Goal: Information Seeking & Learning: Learn about a topic

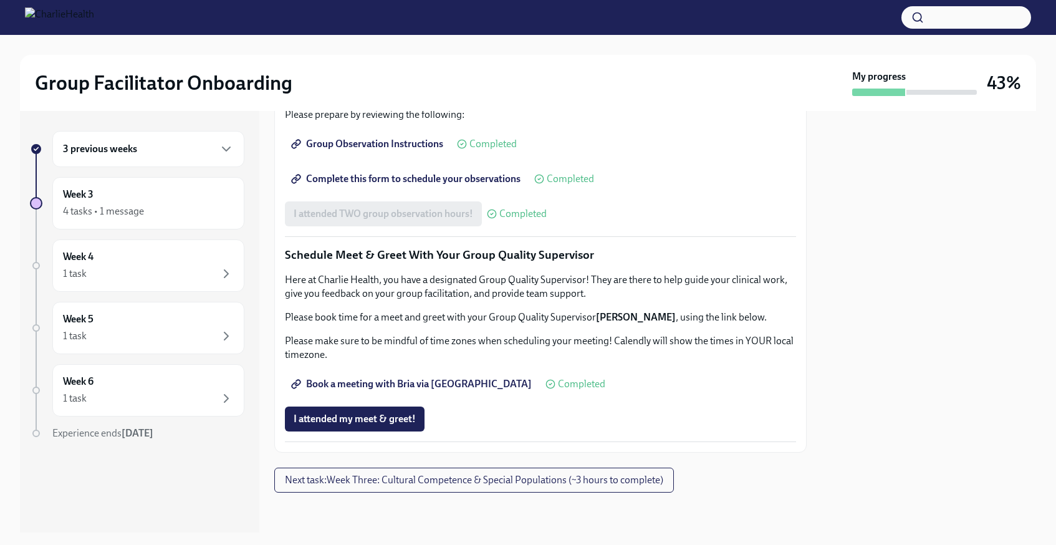
scroll to position [781, 0]
click at [186, 194] on div "Week 3 4 tasks • 1 message" at bounding box center [148, 203] width 171 height 31
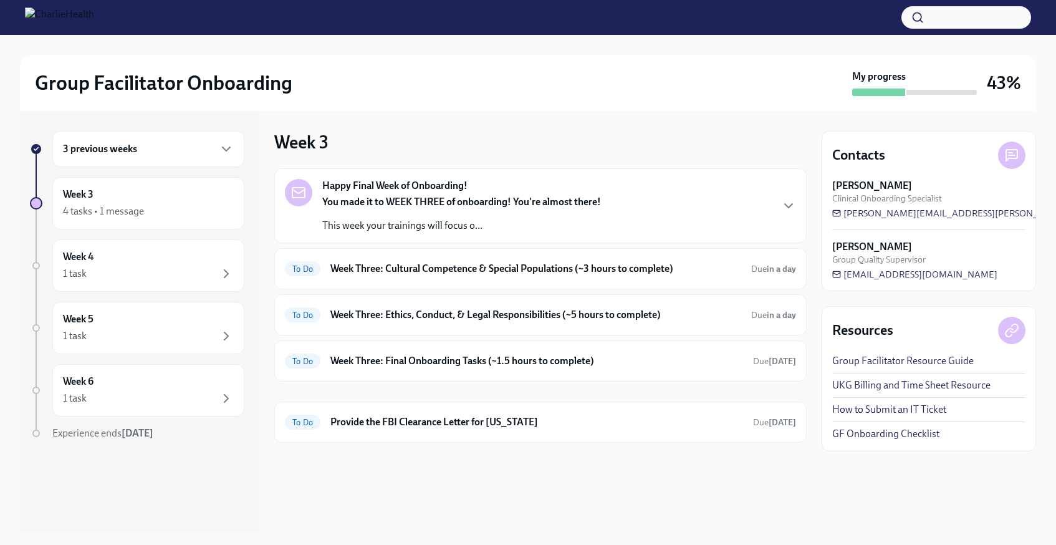
click at [428, 219] on p "This week your trainings will focus o..." at bounding box center [461, 226] width 279 height 14
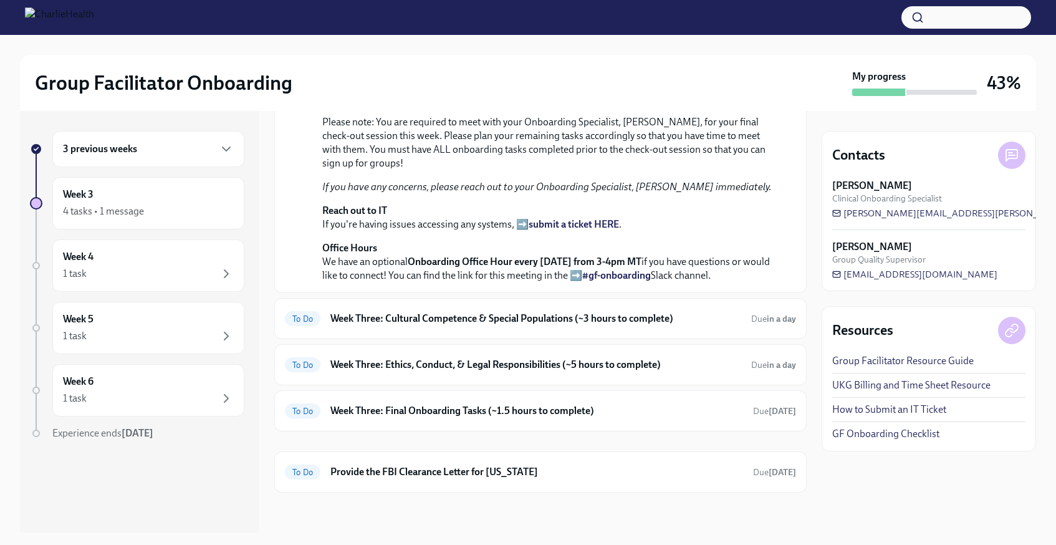
scroll to position [356, 0]
click at [412, 326] on h6 "Week Three: Cultural Competence & Special Populations (~3 hours to complete)" at bounding box center [536, 319] width 411 height 14
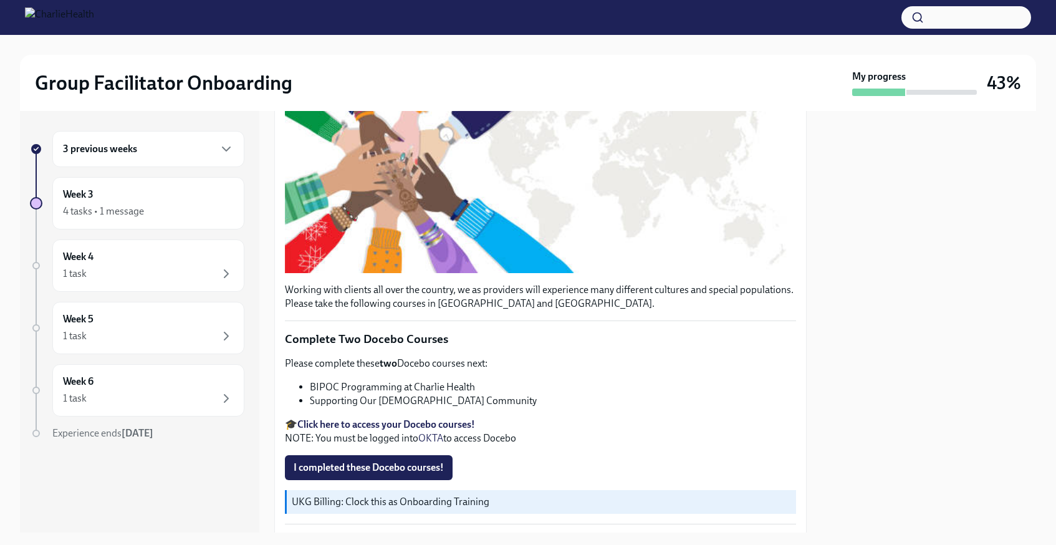
scroll to position [238, 0]
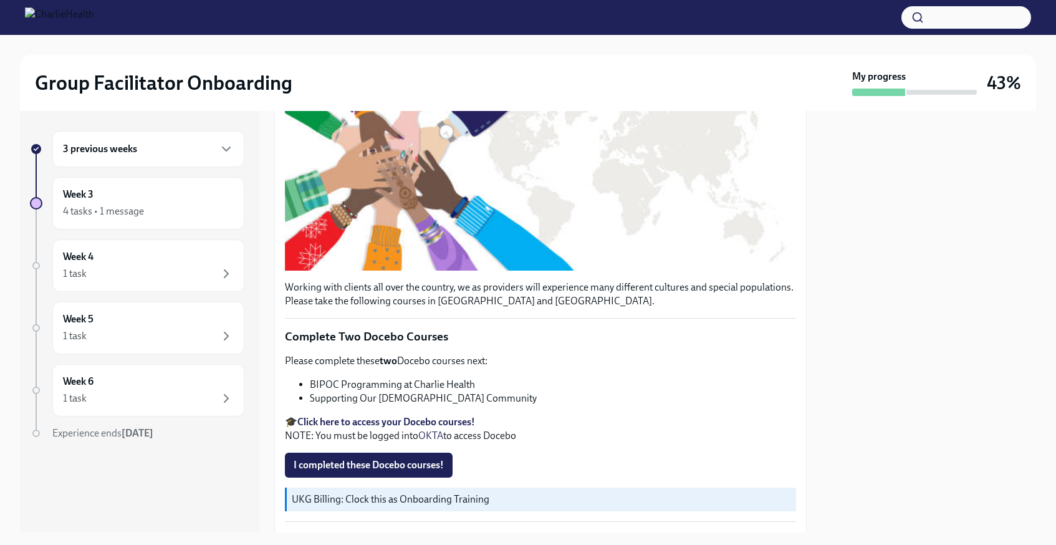
click at [377, 422] on strong "Click here to access your Docebo courses!" at bounding box center [386, 422] width 178 height 12
click at [370, 460] on span "I completed these Docebo courses!" at bounding box center [369, 465] width 150 height 12
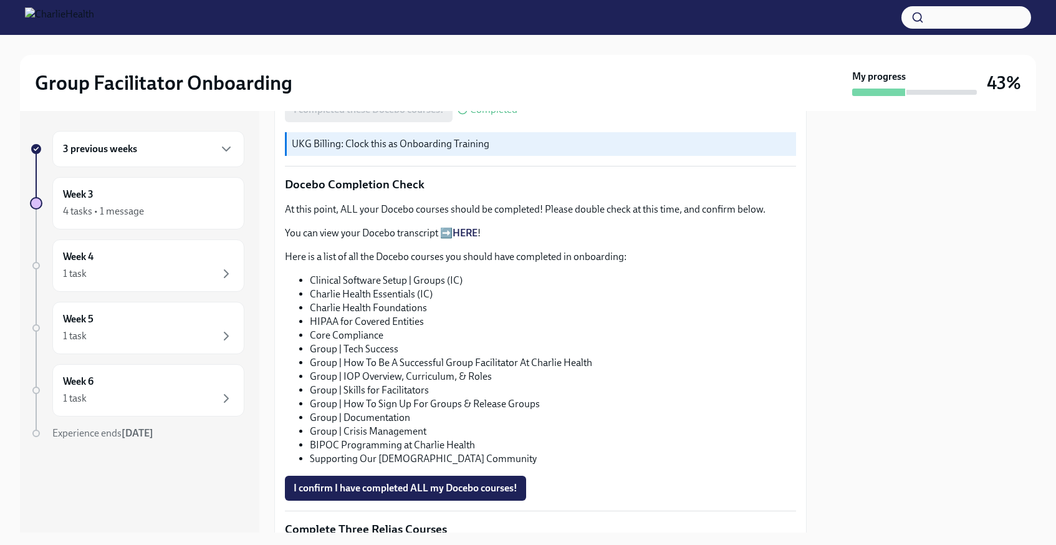
scroll to position [592, 0]
click at [467, 233] on link "HERE" at bounding box center [465, 234] width 25 height 12
